Goal: Task Accomplishment & Management: Use online tool/utility

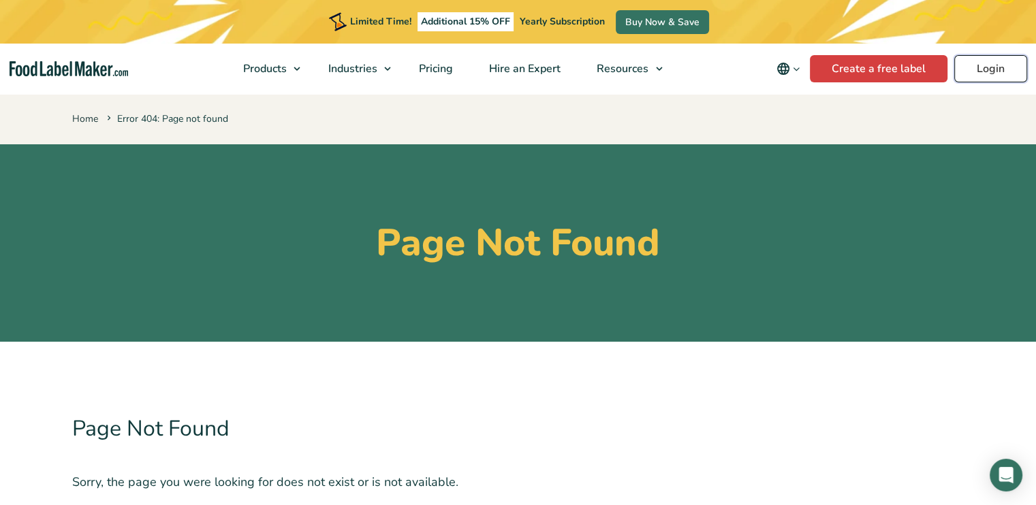
click at [987, 69] on link "Login" at bounding box center [990, 68] width 73 height 27
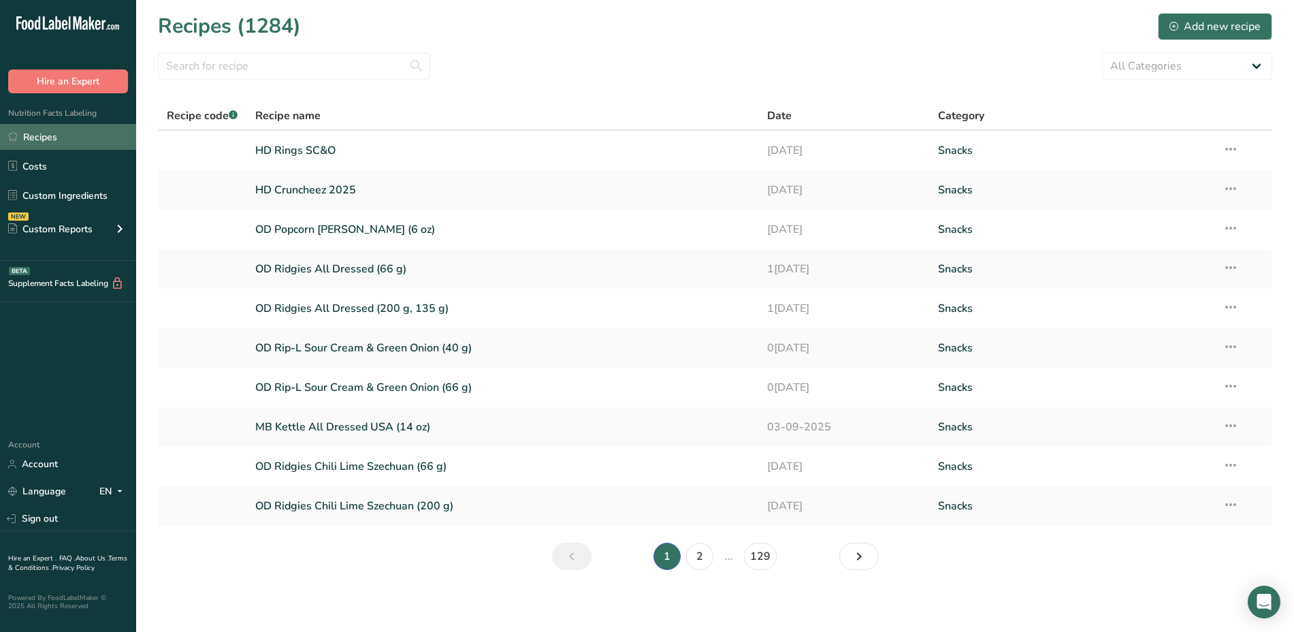
click at [46, 138] on link "Recipes" at bounding box center [68, 137] width 136 height 26
click at [285, 64] on input "text" at bounding box center [294, 65] width 272 height 27
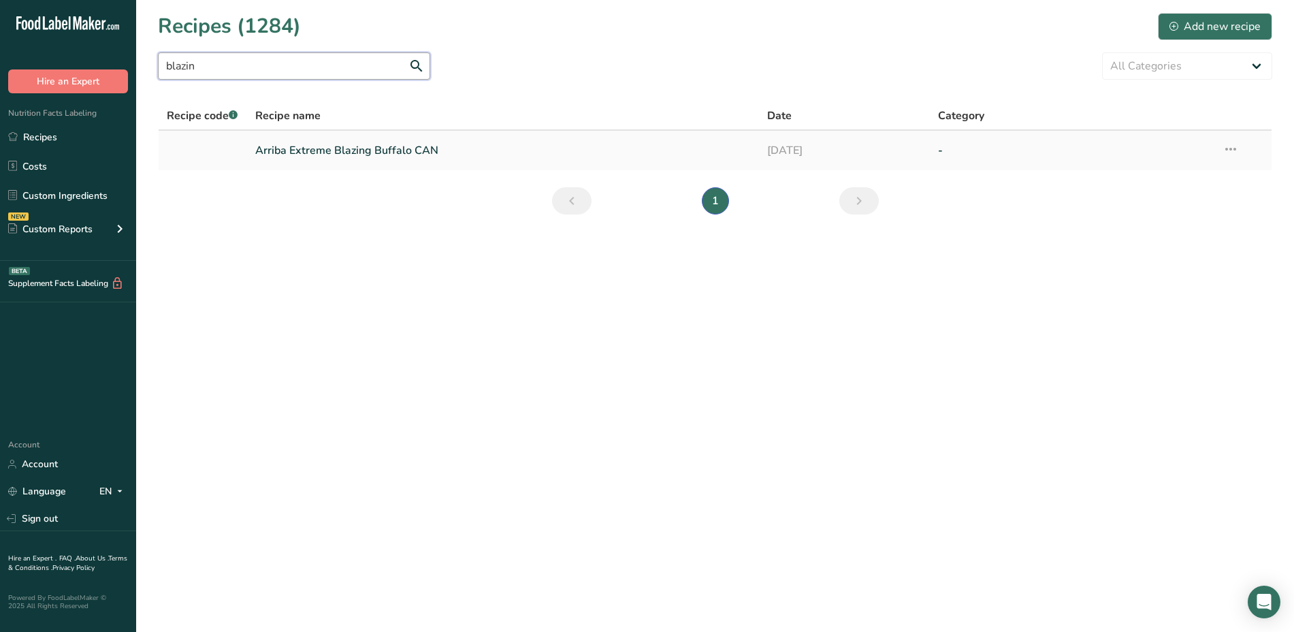
type input "blazin"
click at [442, 146] on link "Arriba Extreme Blazing Buffalo CAN" at bounding box center [503, 150] width 496 height 29
